Goal: Task Accomplishment & Management: Manage account settings

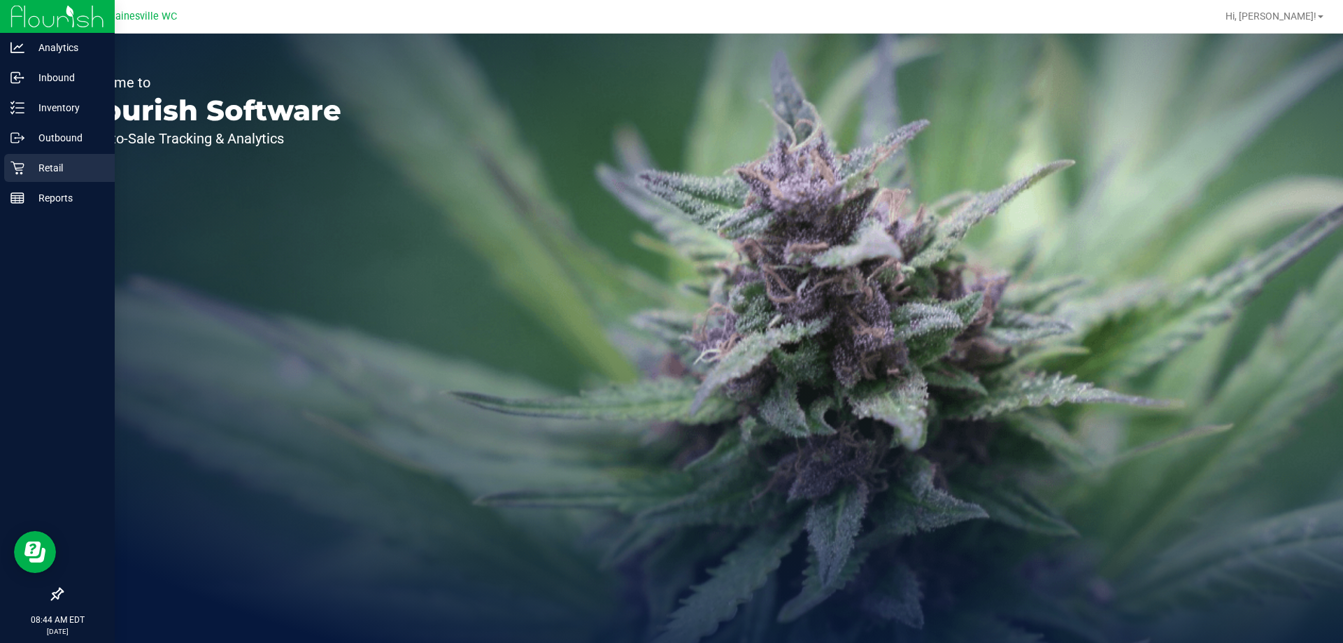
click at [37, 170] on p "Retail" at bounding box center [66, 168] width 84 height 17
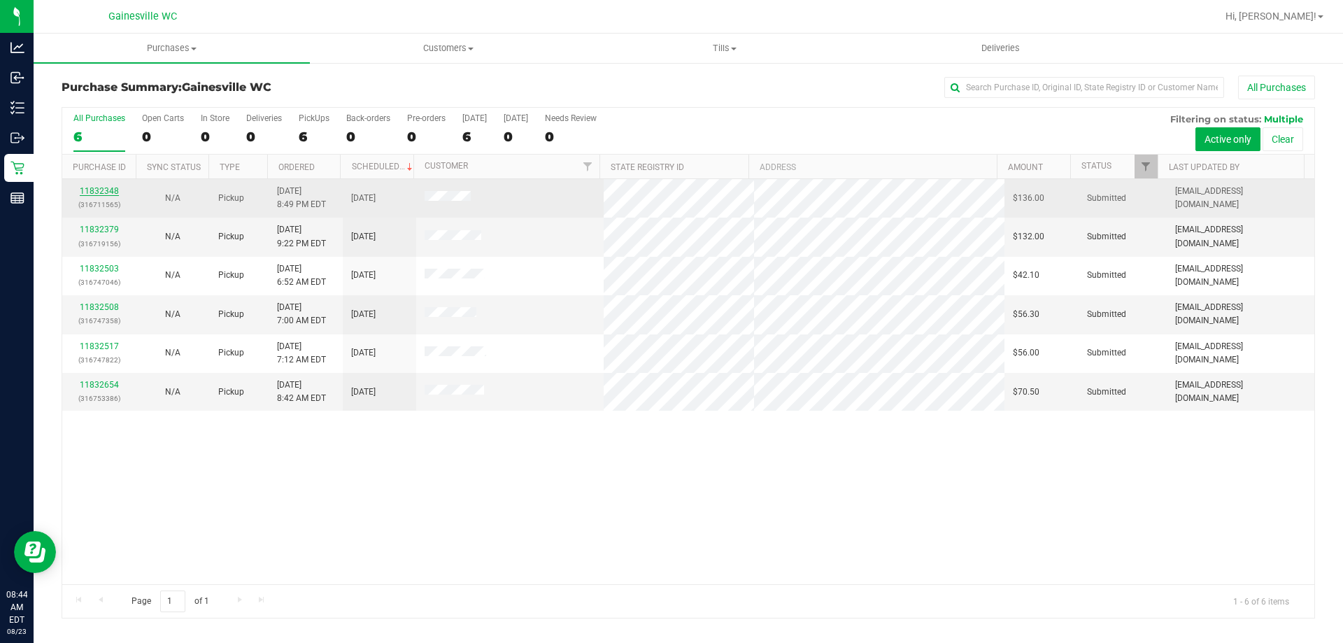
click at [92, 192] on link "11832348" at bounding box center [99, 191] width 39 height 10
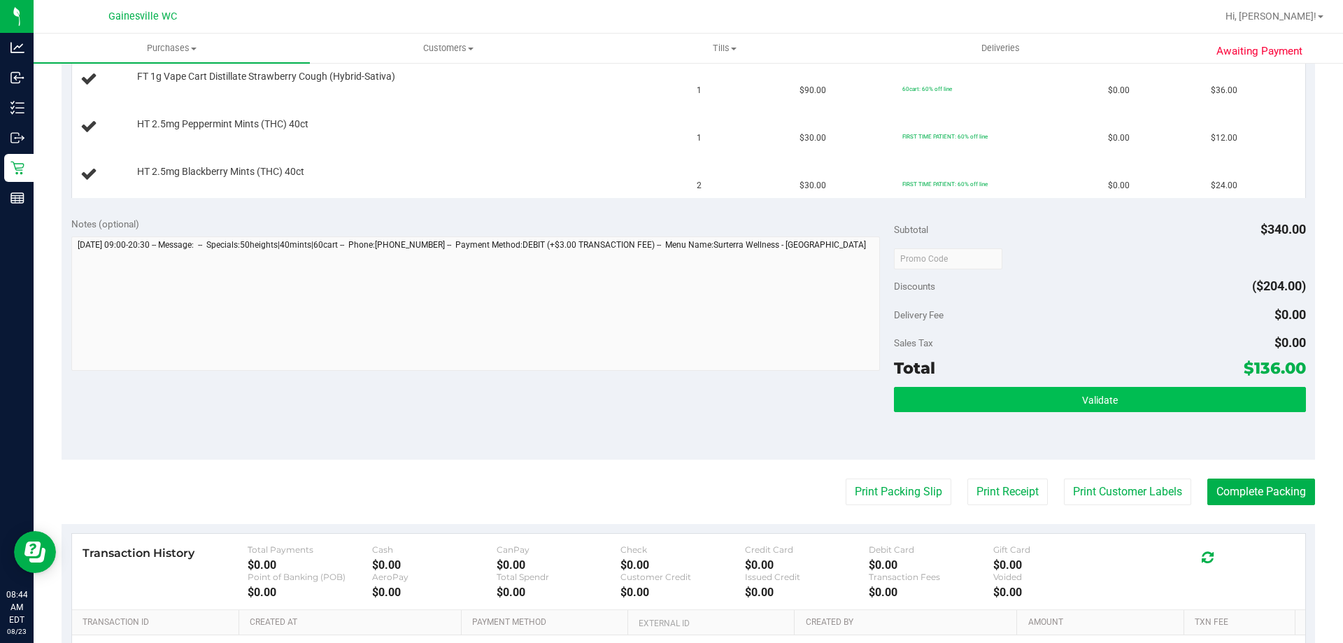
scroll to position [420, 0]
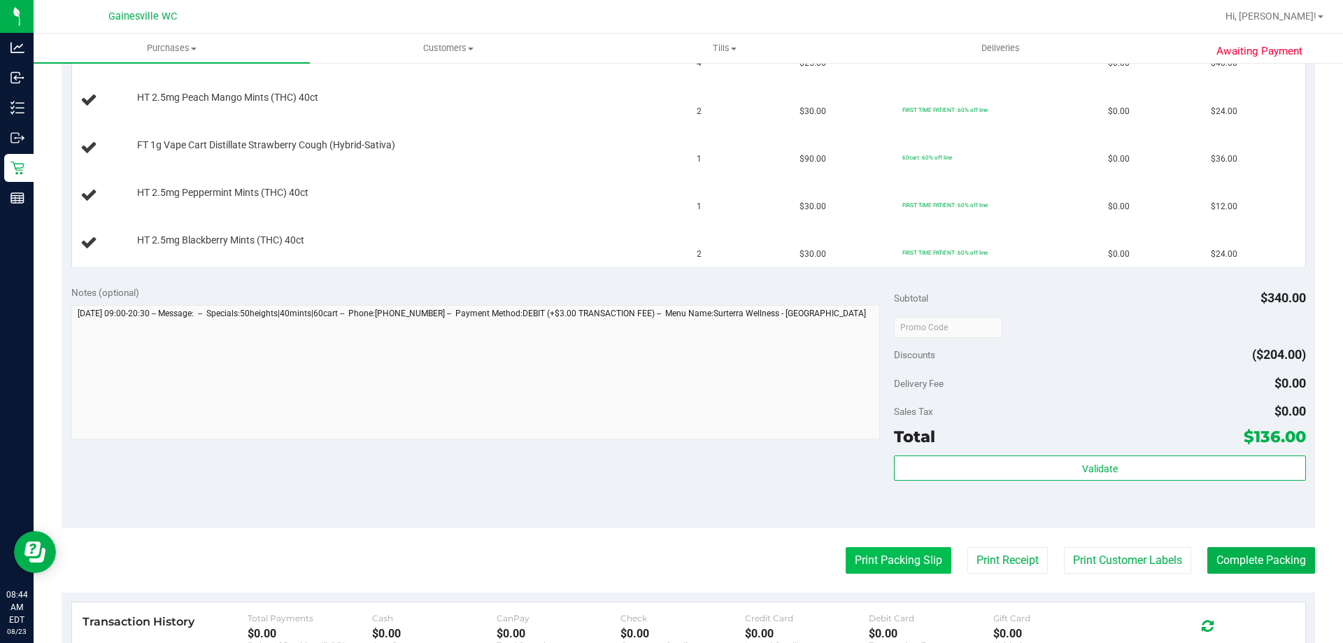
click at [915, 565] on button "Print Packing Slip" at bounding box center [899, 560] width 106 height 27
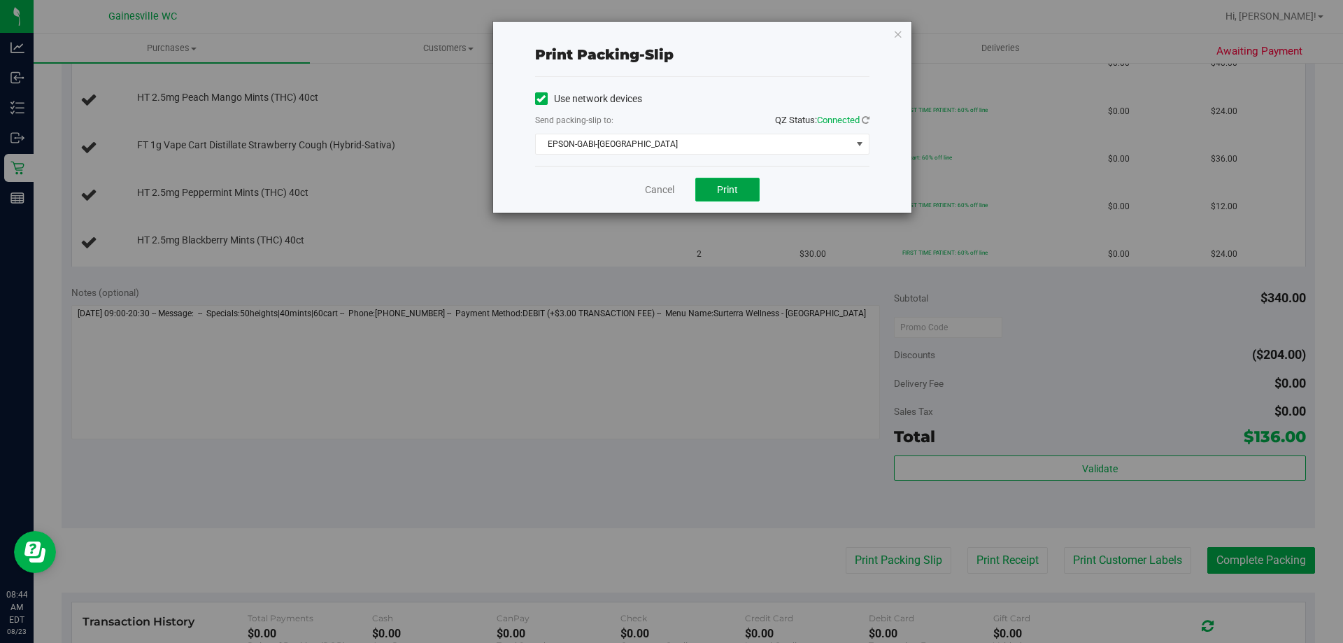
click at [735, 181] on button "Print" at bounding box center [727, 190] width 64 height 24
click at [675, 189] on link "Cancel" at bounding box center [659, 190] width 29 height 15
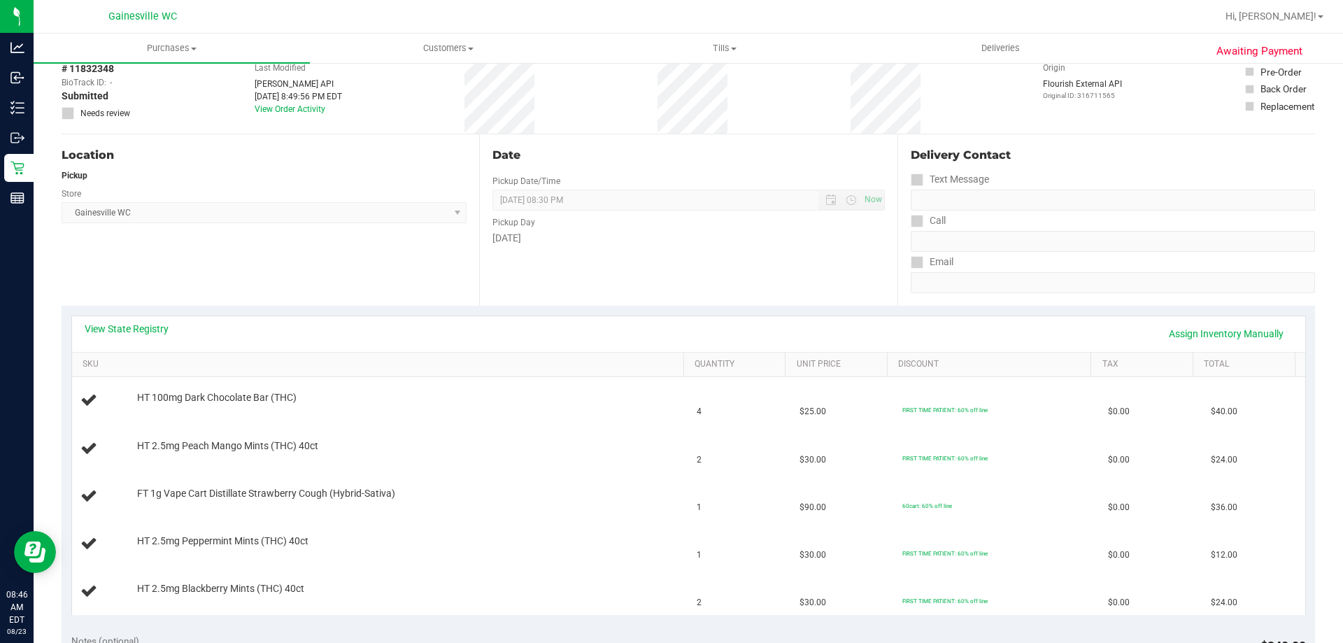
scroll to position [140, 0]
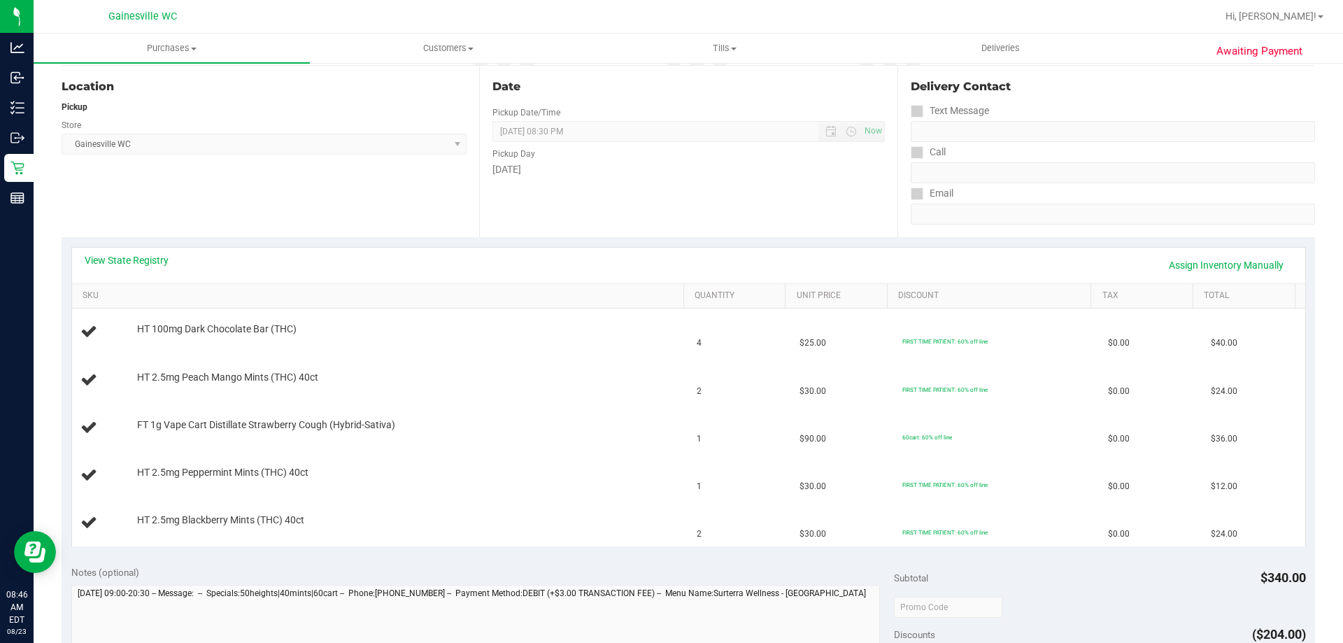
click at [609, 199] on div "Date Pickup Date/Time [DATE] Now [DATE] 08:30 PM Now Pickup Day [DATE]" at bounding box center [688, 151] width 418 height 171
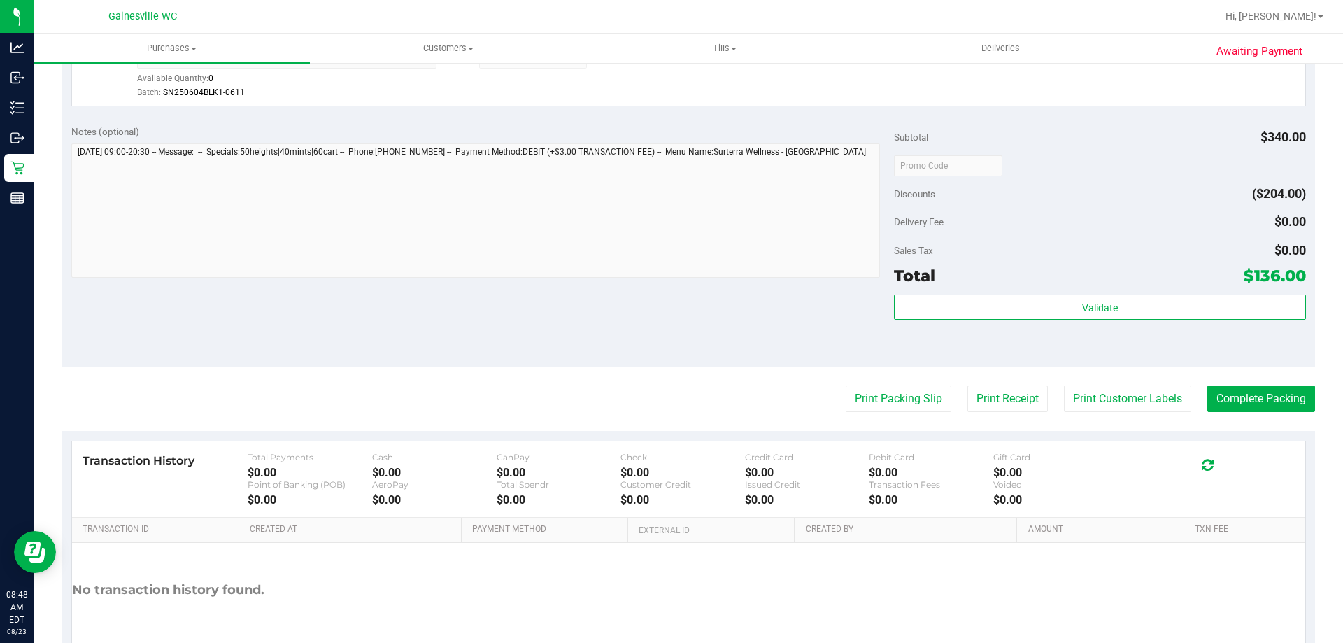
scroll to position [880, 0]
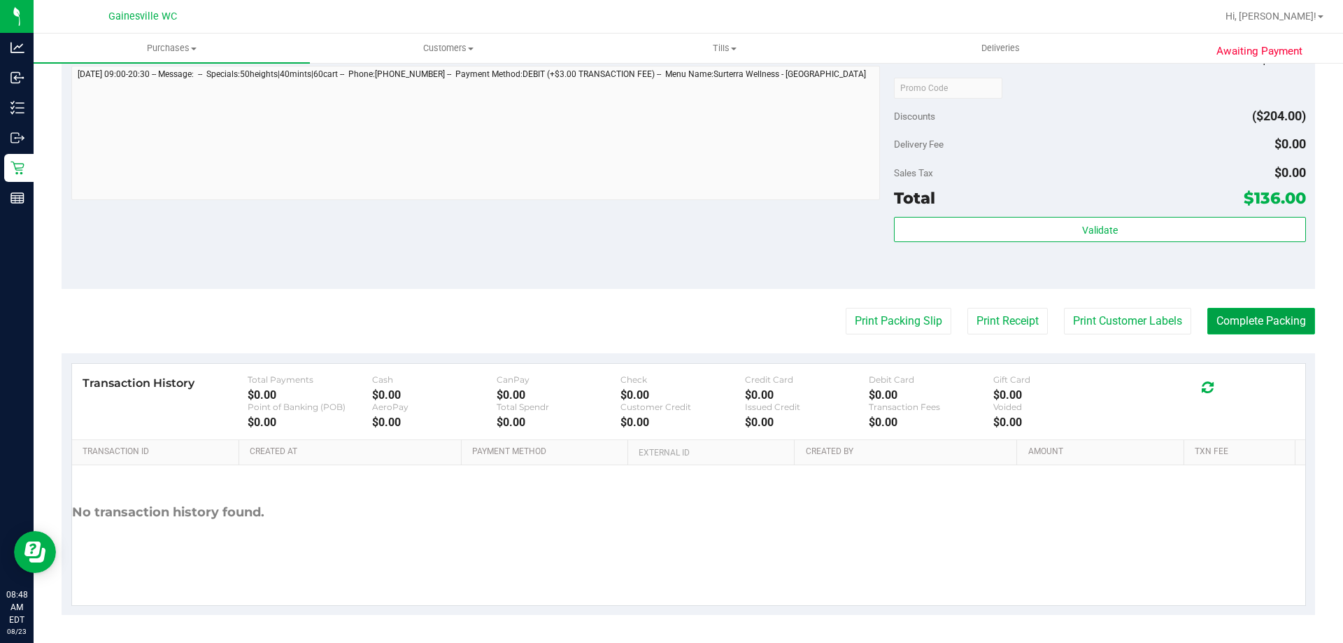
click at [1283, 324] on button "Complete Packing" at bounding box center [1262, 321] width 108 height 27
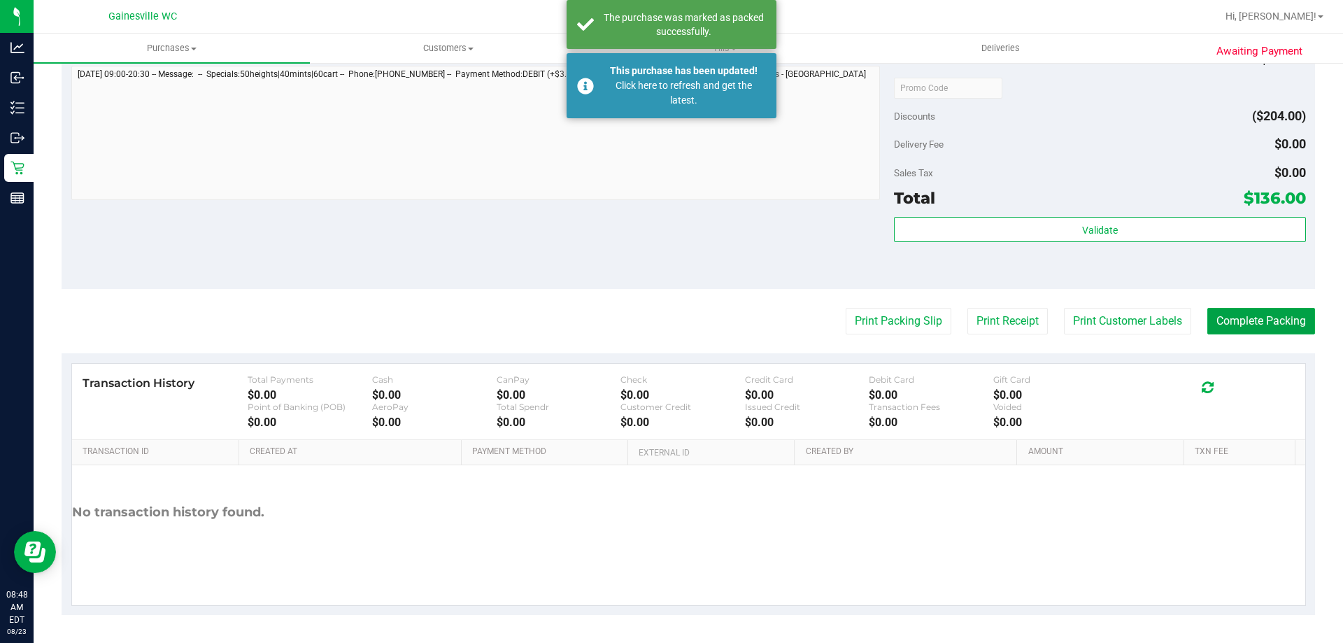
scroll to position [740, 0]
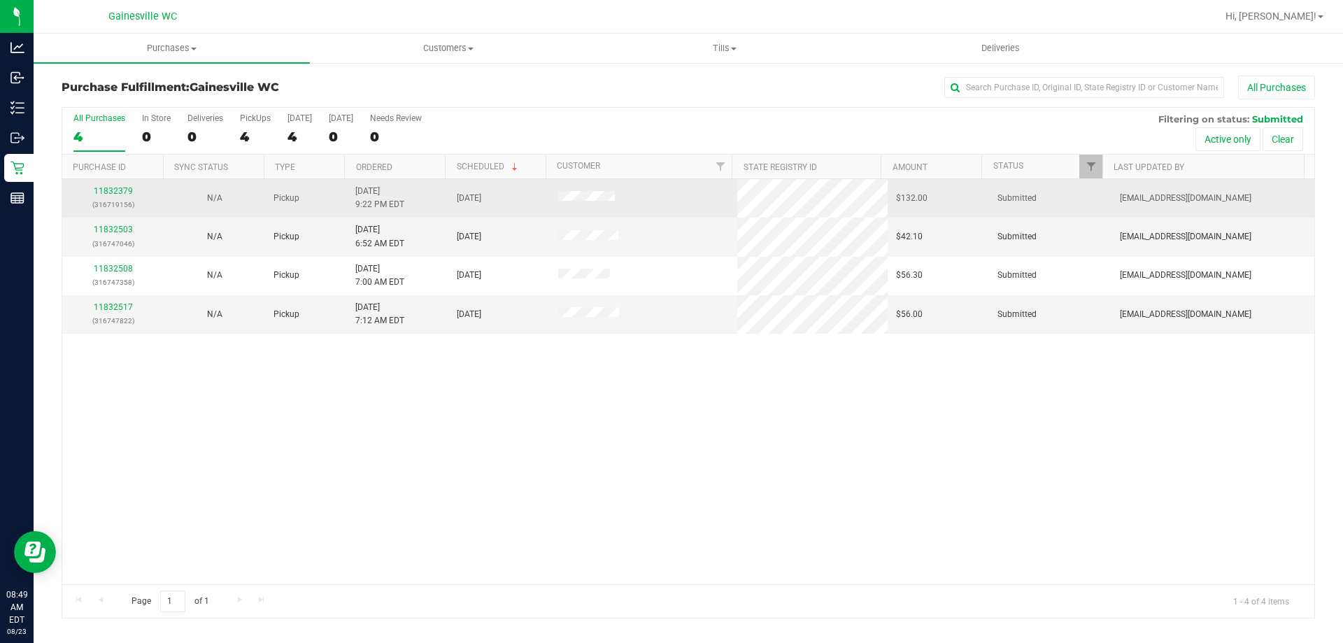
click at [122, 185] on div "11832379 (316719156)" at bounding box center [113, 198] width 85 height 27
click at [123, 186] on link "11832379" at bounding box center [113, 191] width 39 height 10
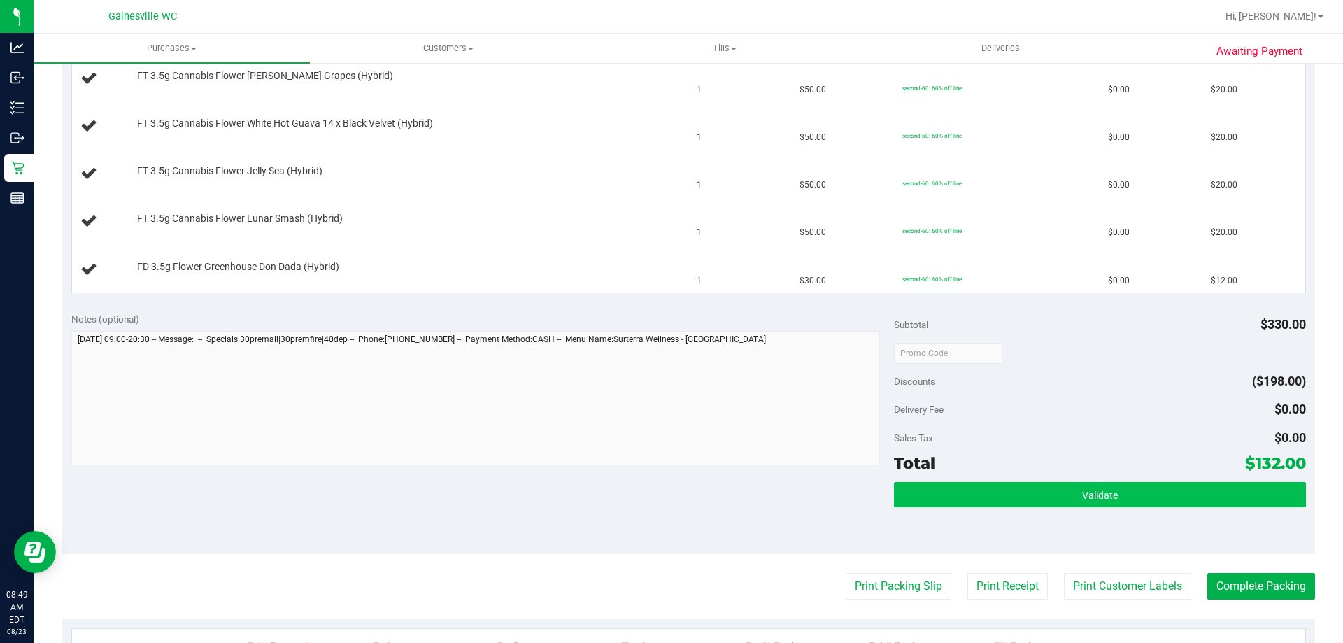
scroll to position [490, 0]
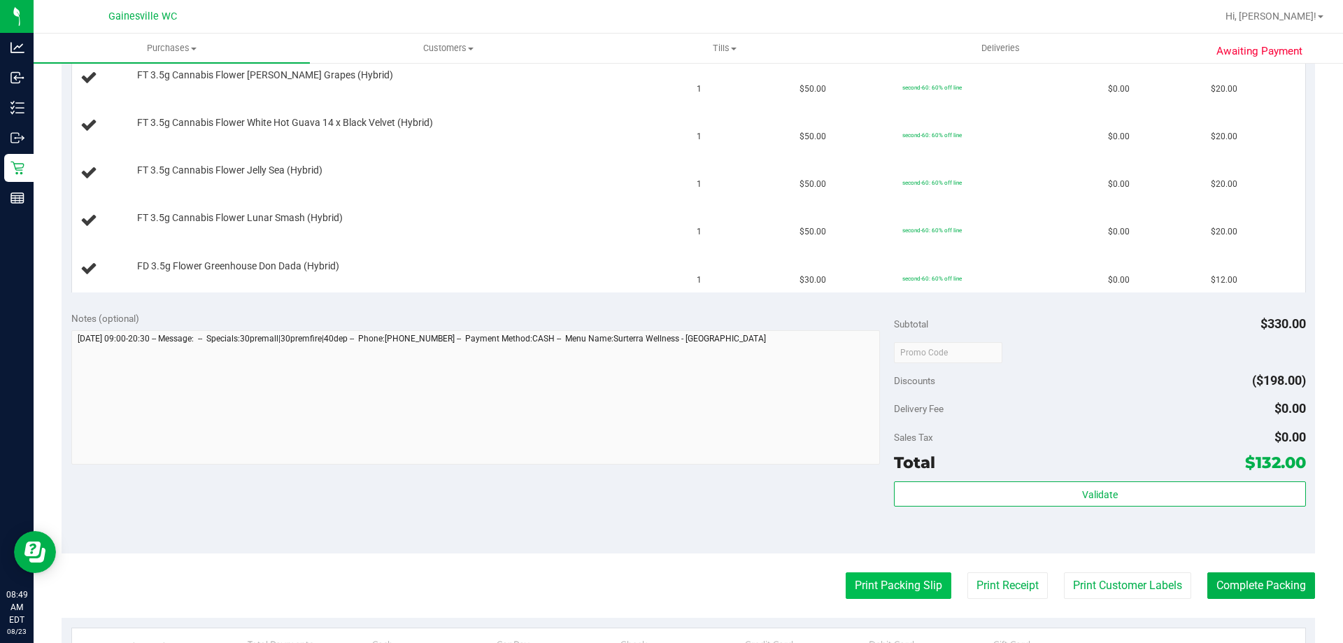
click at [914, 579] on button "Print Packing Slip" at bounding box center [899, 585] width 106 height 27
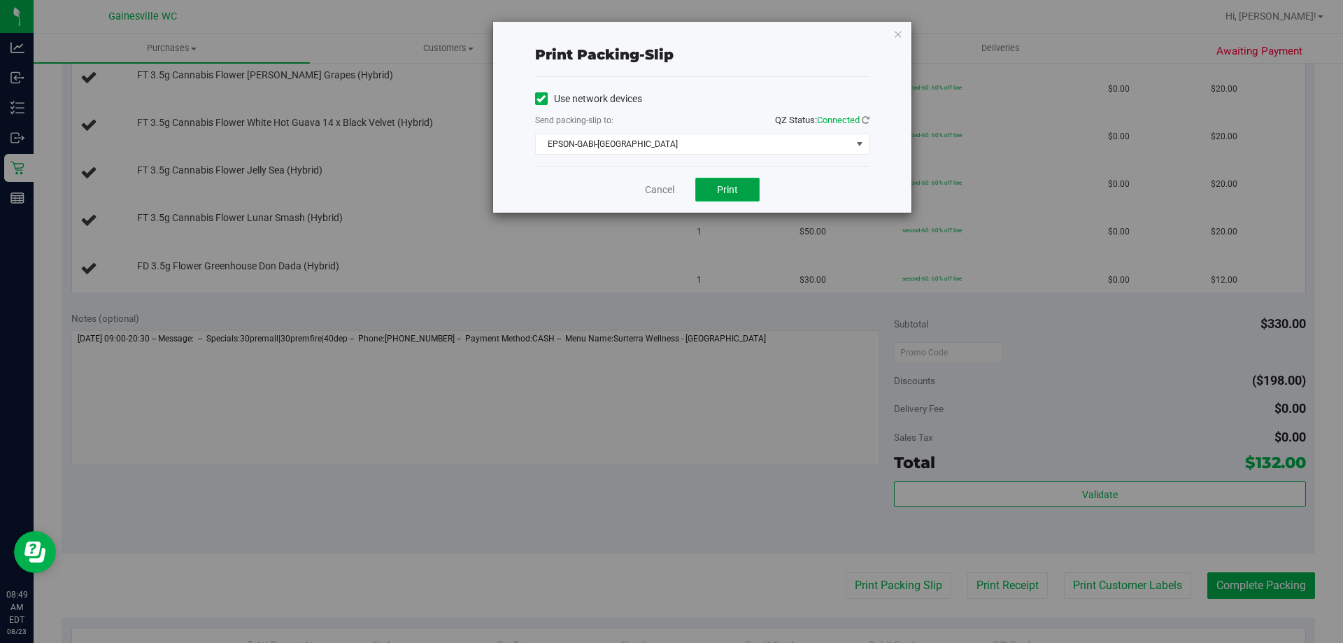
click at [747, 189] on button "Print" at bounding box center [727, 190] width 64 height 24
click at [667, 184] on link "Cancel" at bounding box center [659, 190] width 29 height 15
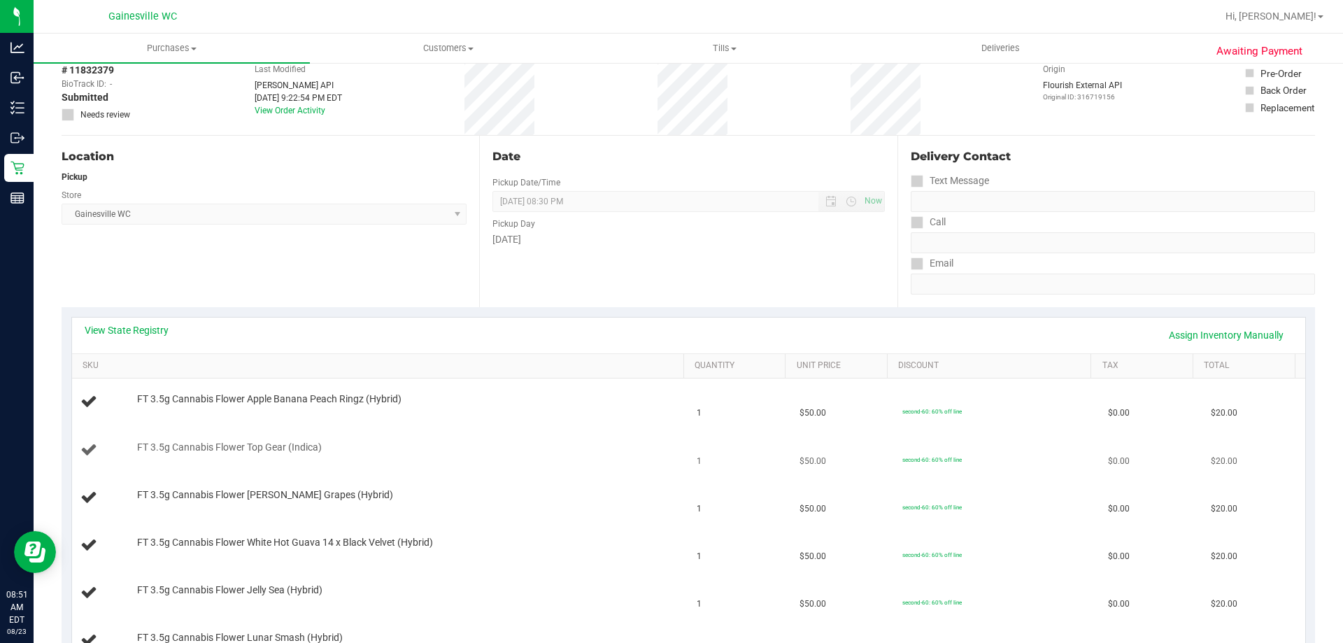
drag, startPoint x: 581, startPoint y: 455, endPoint x: 591, endPoint y: 471, distance: 18.8
click at [591, 471] on td "FT 3.5g Cannabis Flower Top Gear (Indica)" at bounding box center [380, 451] width 617 height 48
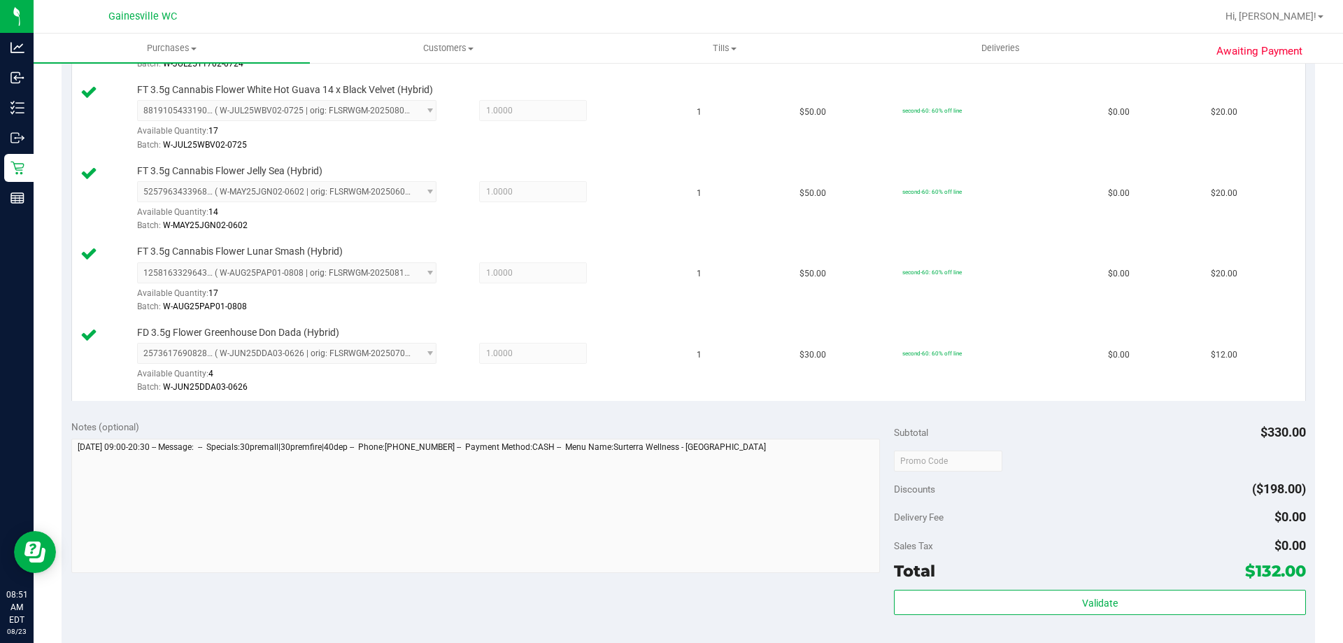
scroll to position [770, 0]
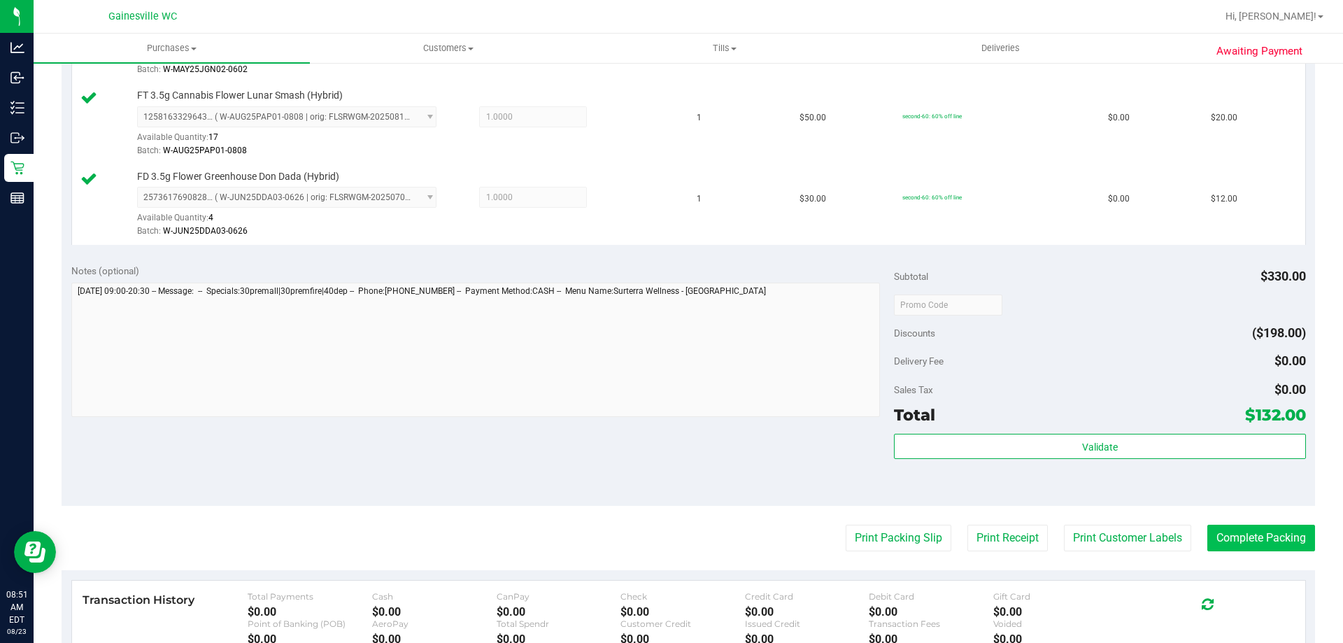
click at [1241, 551] on purchase-details "Back Edit Purchase Cancel Purchase View Profile # 11832379 BioTrack ID: - Submi…" at bounding box center [689, 69] width 1254 height 1526
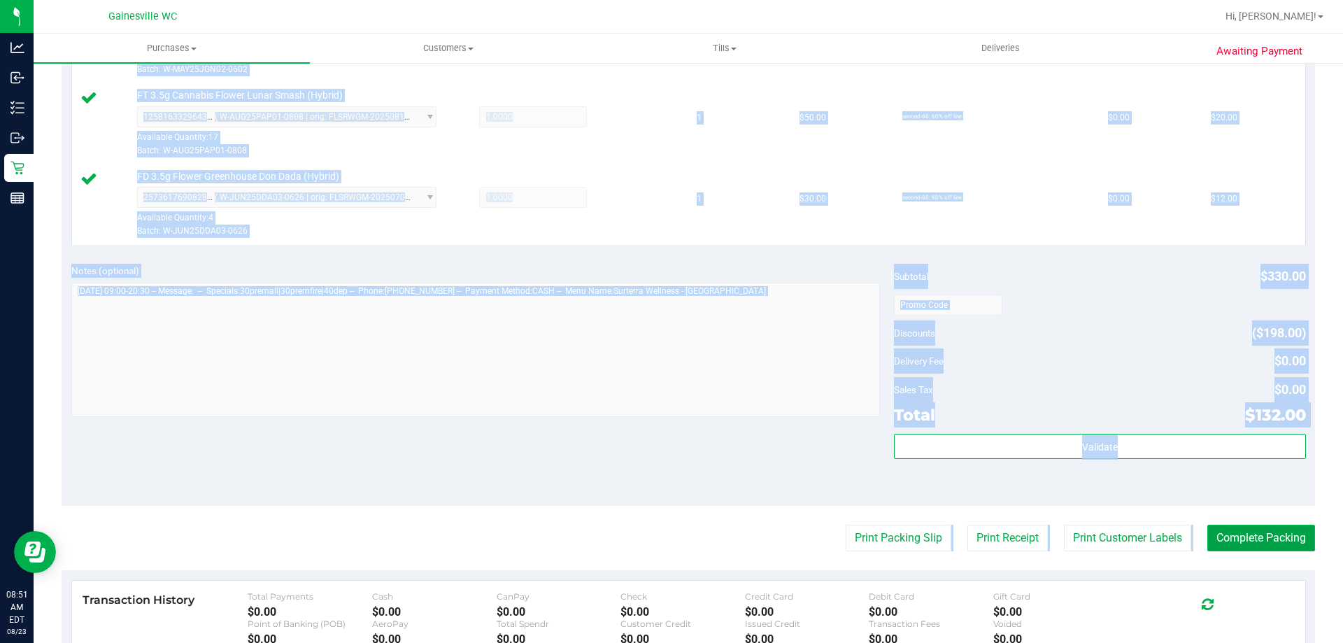
click at [1234, 549] on button "Complete Packing" at bounding box center [1262, 538] width 108 height 27
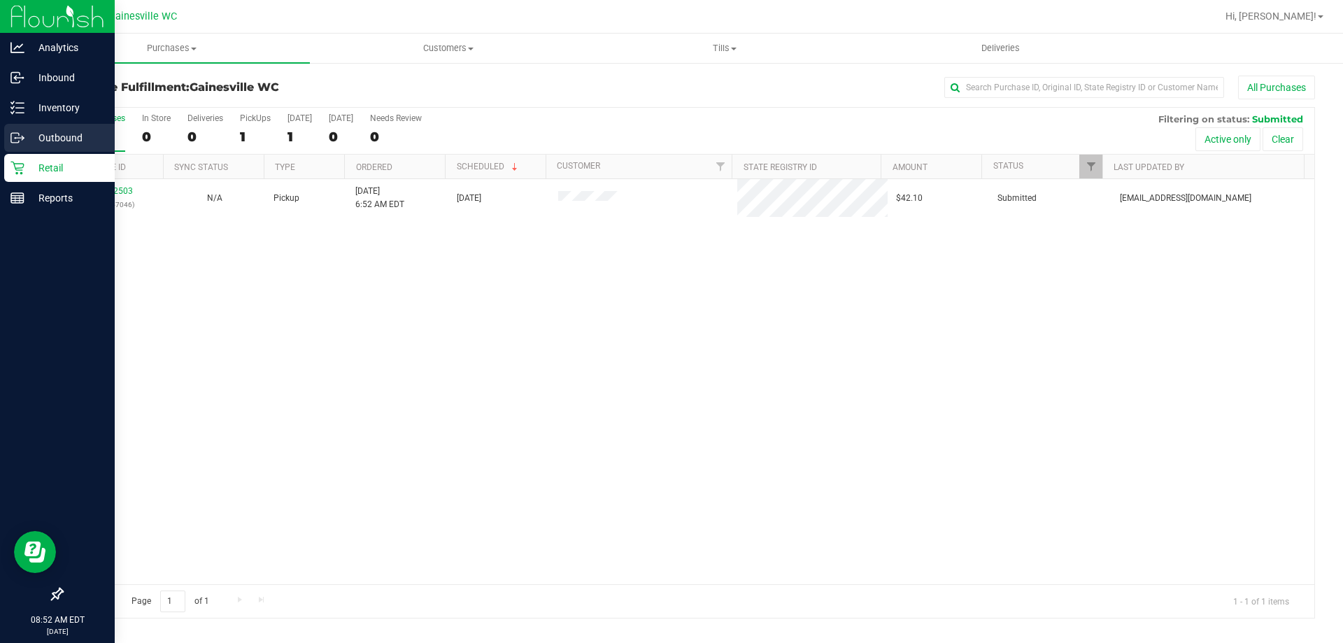
click at [50, 151] on div "Outbound" at bounding box center [59, 138] width 111 height 28
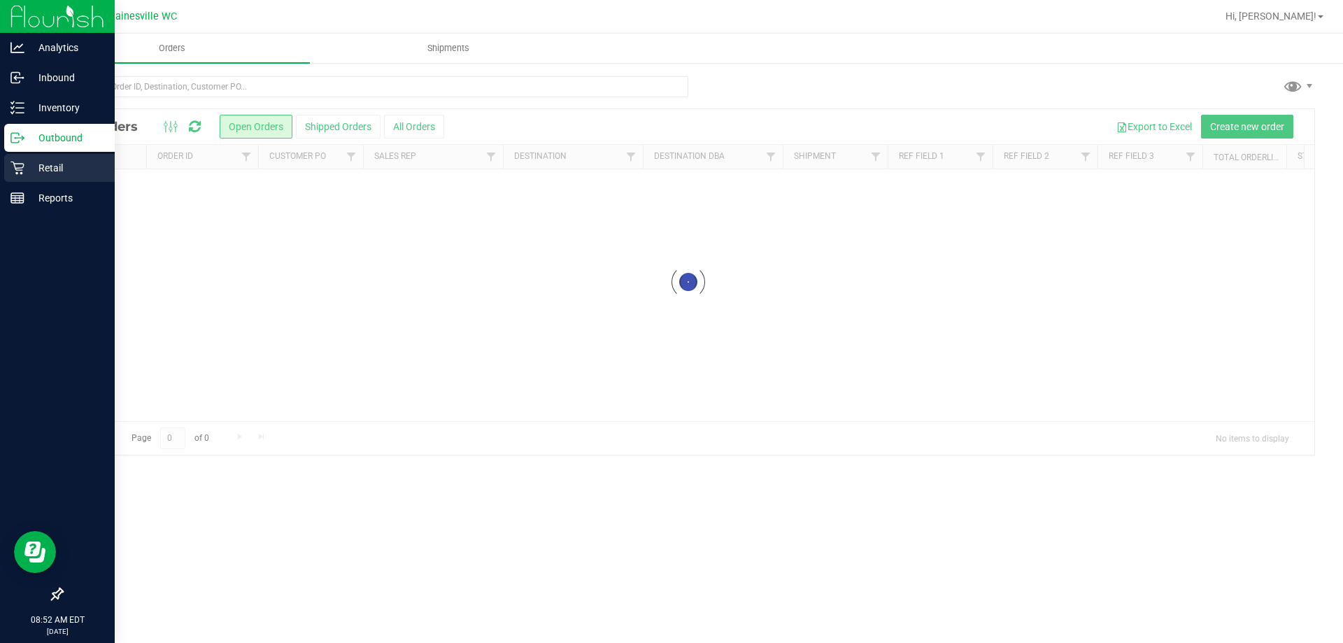
click at [52, 160] on p "Retail" at bounding box center [66, 168] width 84 height 17
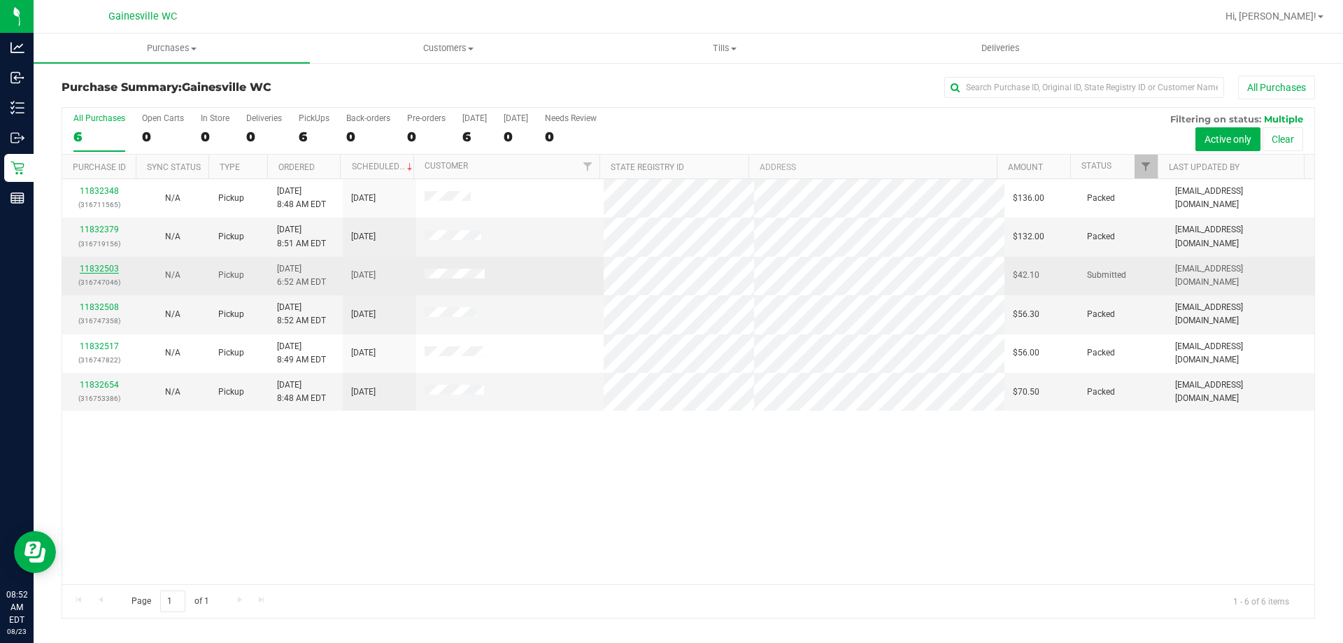
click at [115, 271] on link "11832503" at bounding box center [99, 269] width 39 height 10
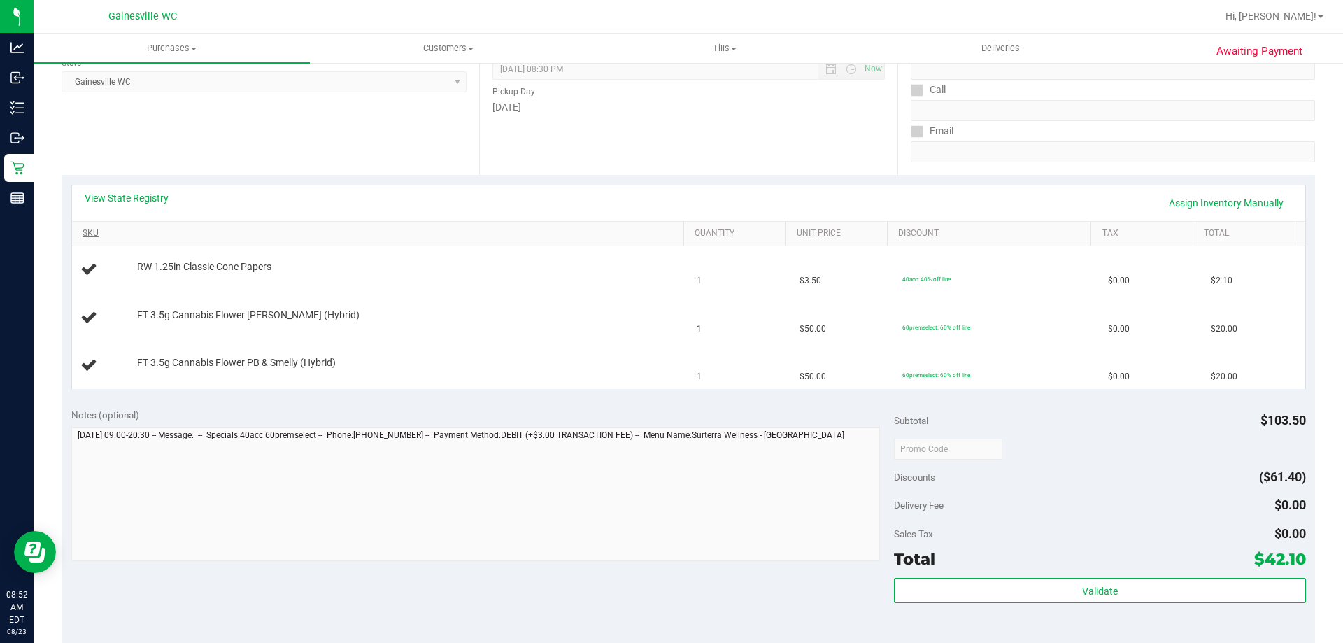
scroll to position [140, 0]
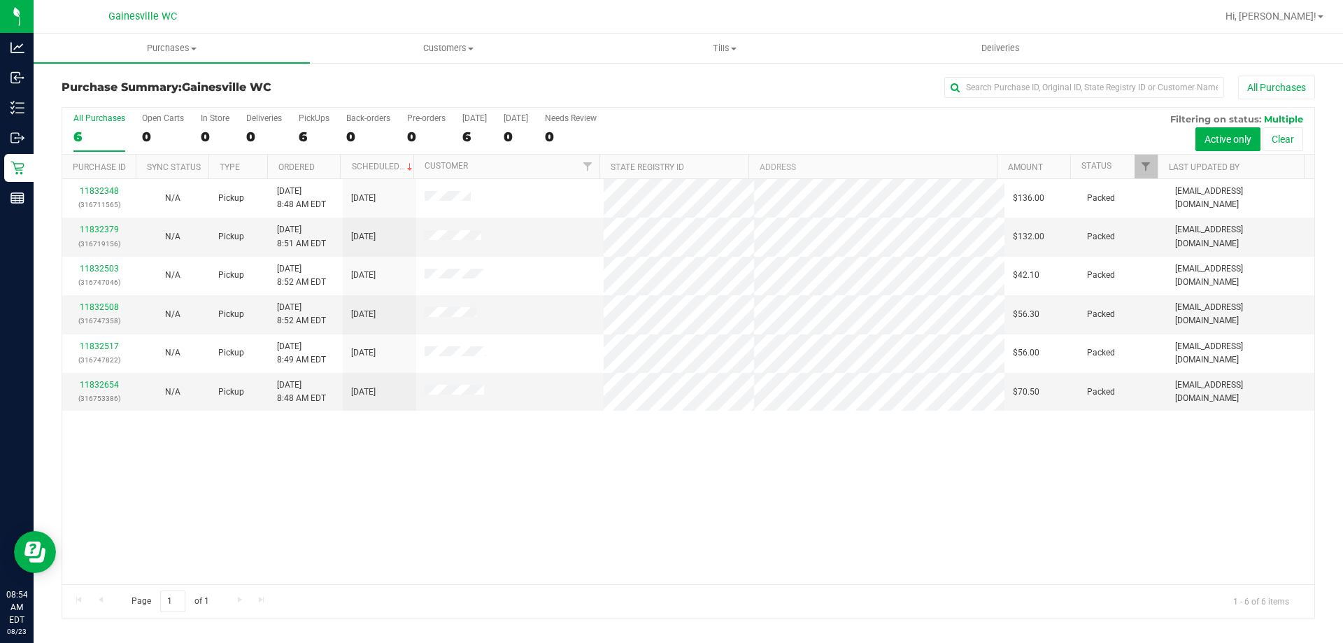
click at [234, 486] on div "11832348 (316711565) N/A Pickup [DATE] 8:48 AM EDT 8/23/2025 $136.00 Packed [EM…" at bounding box center [688, 381] width 1252 height 405
click at [96, 386] on link "11832883" at bounding box center [99, 385] width 39 height 10
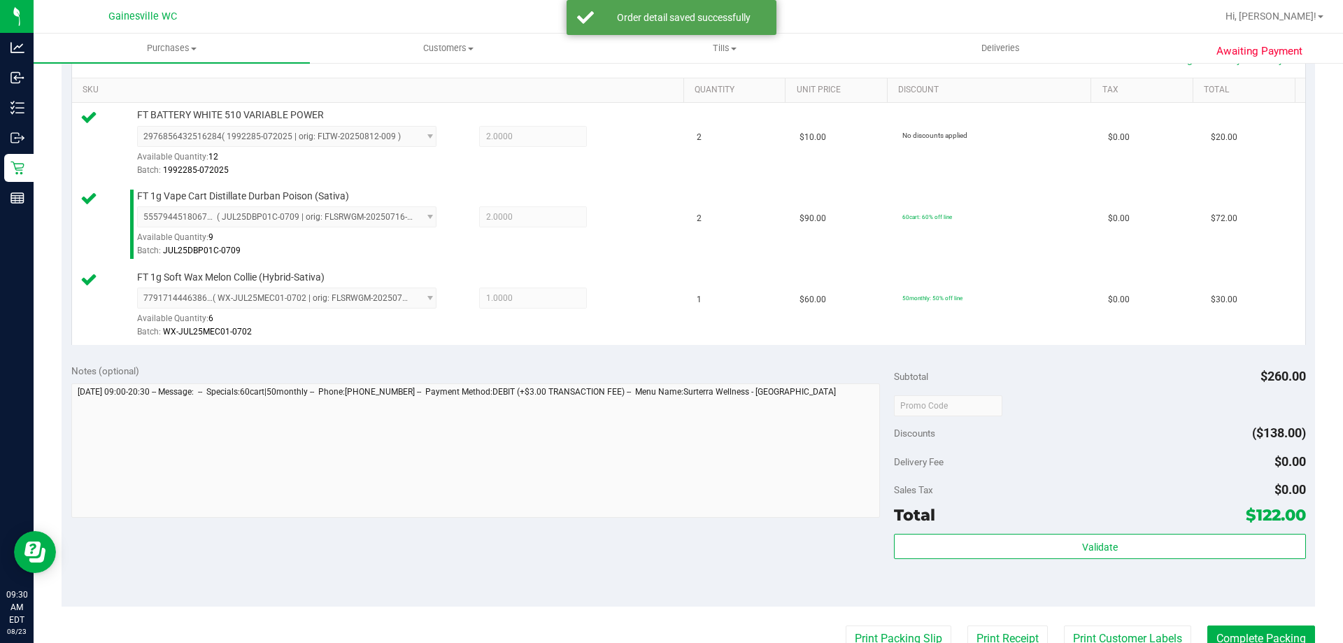
scroll to position [490, 0]
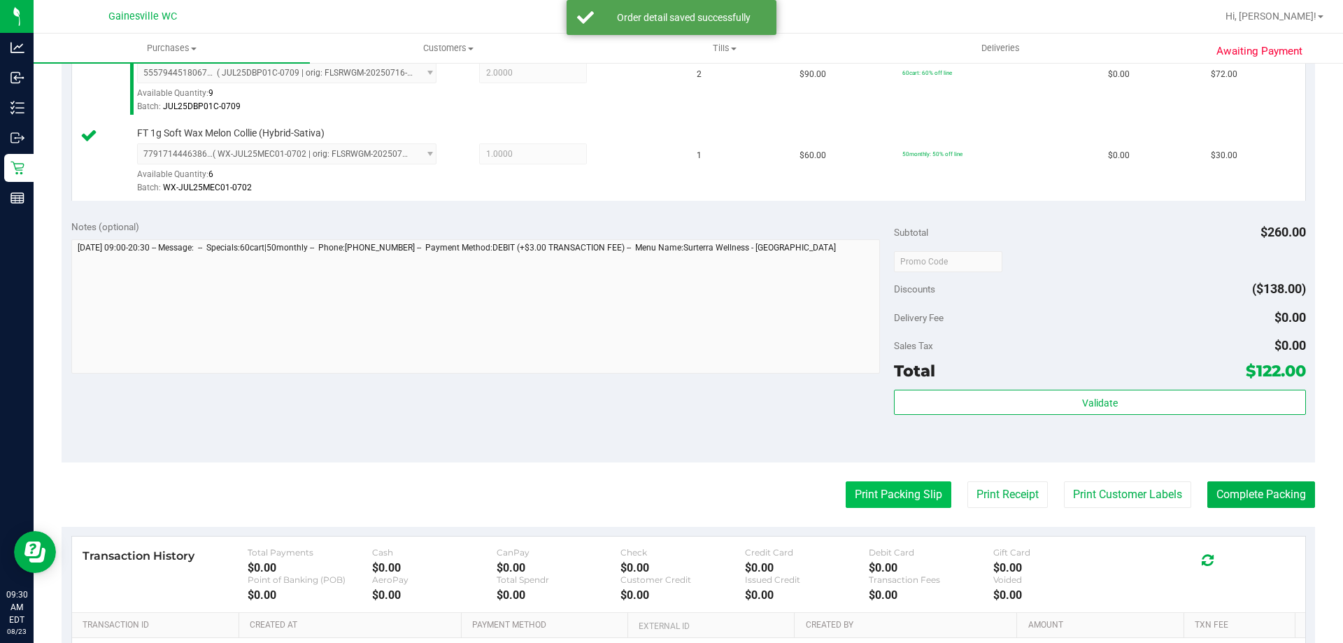
click at [905, 497] on button "Print Packing Slip" at bounding box center [899, 494] width 106 height 27
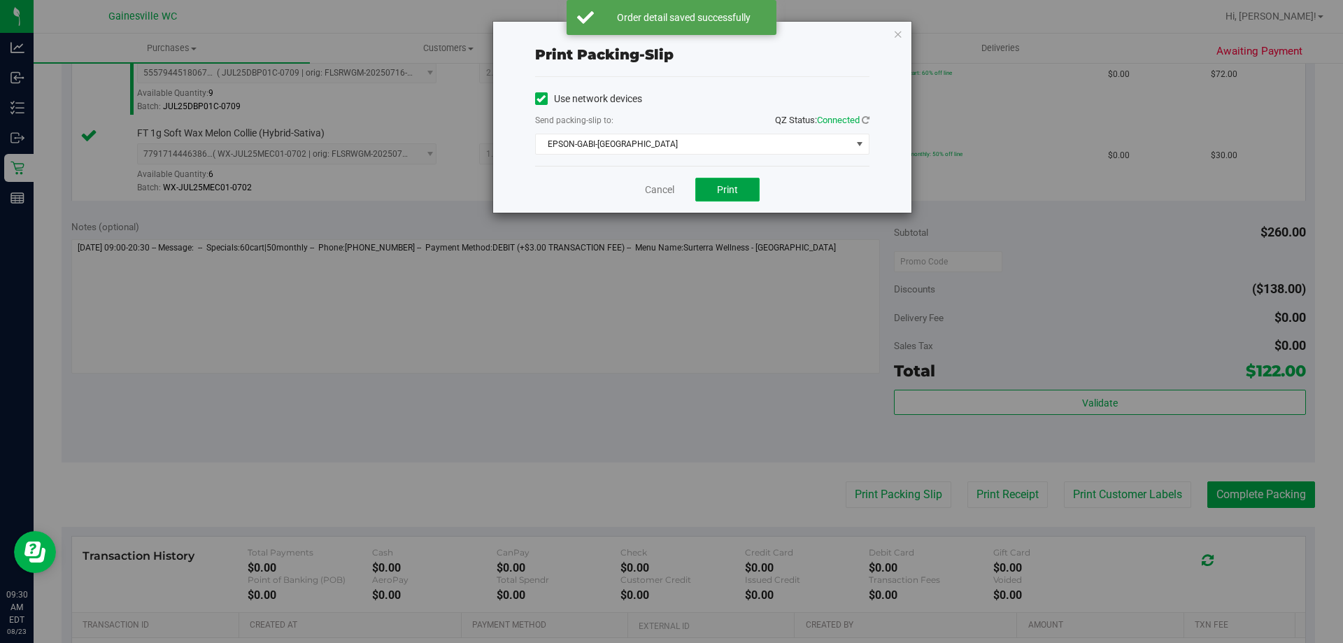
click at [714, 197] on button "Print" at bounding box center [727, 190] width 64 height 24
click at [663, 191] on link "Cancel" at bounding box center [659, 190] width 29 height 15
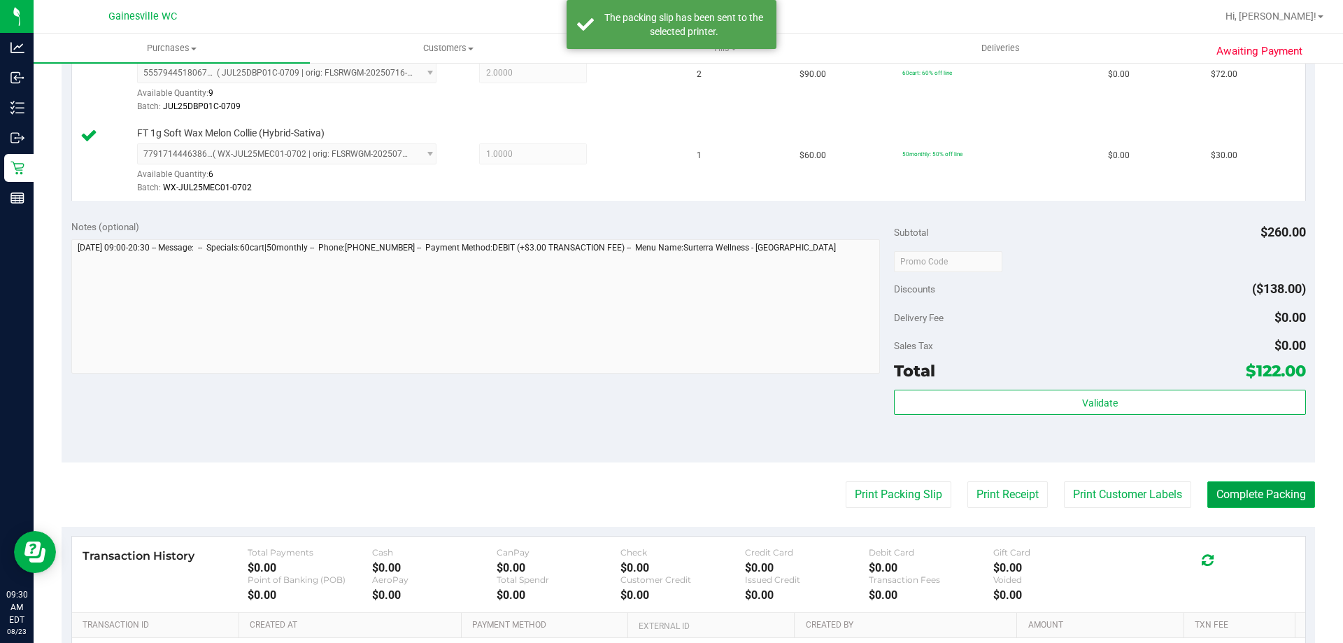
click at [1282, 496] on button "Complete Packing" at bounding box center [1262, 494] width 108 height 27
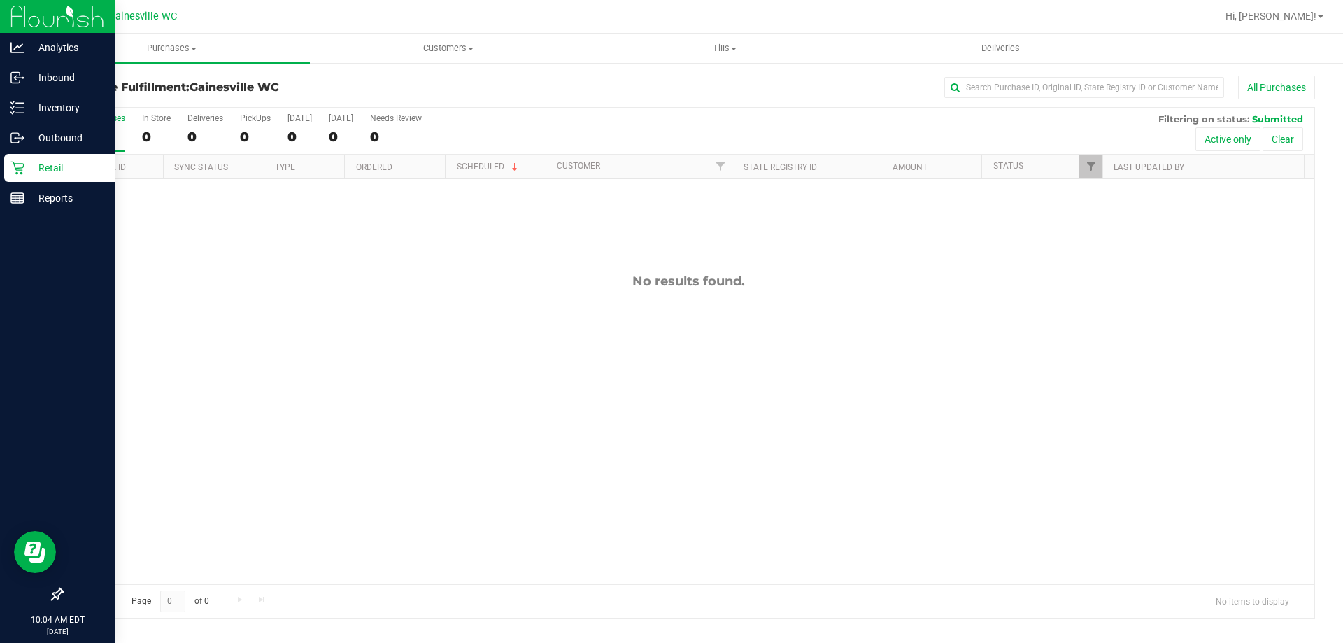
click at [36, 161] on p "Retail" at bounding box center [66, 168] width 84 height 17
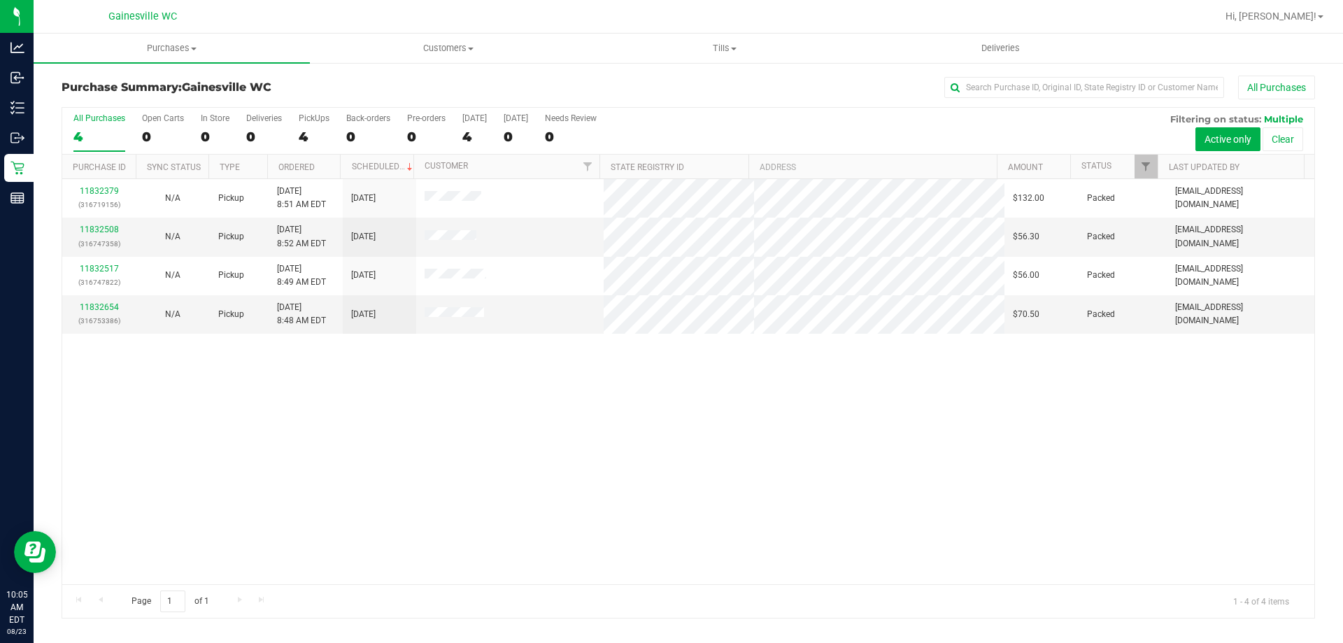
click at [458, 354] on div "11832379 (316719156) N/A Pickup [DATE] 8:51 AM EDT 8/23/2025 $132.00 Packed [EM…" at bounding box center [688, 381] width 1252 height 405
